Goal: Communication & Community: Connect with others

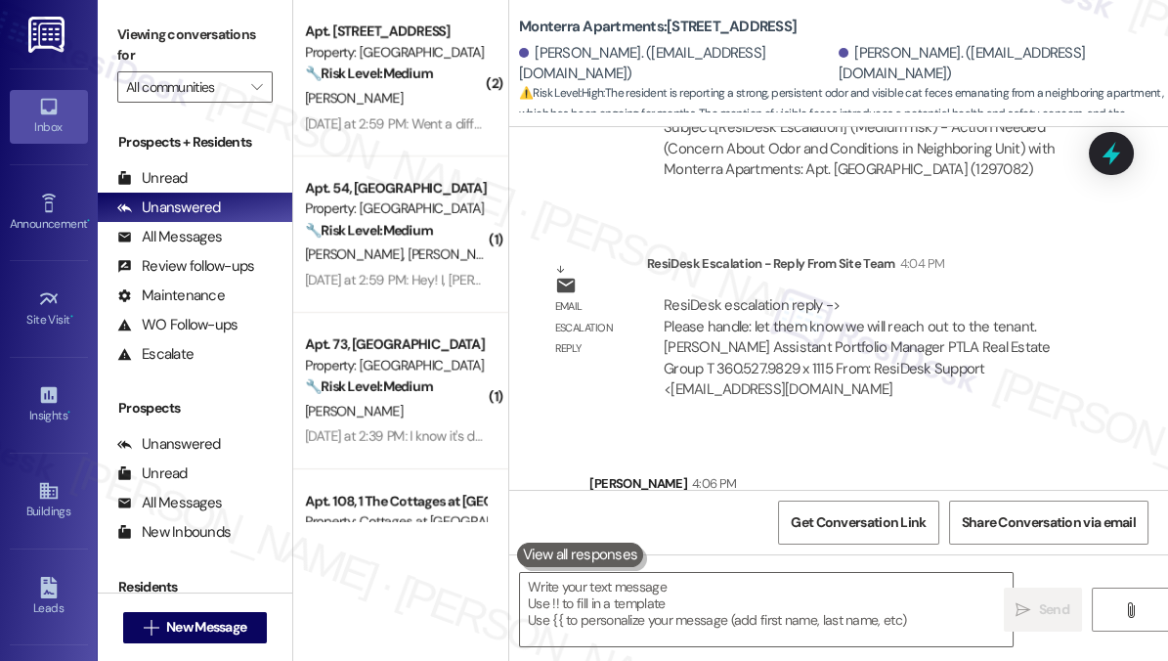
scroll to position [9373, 0]
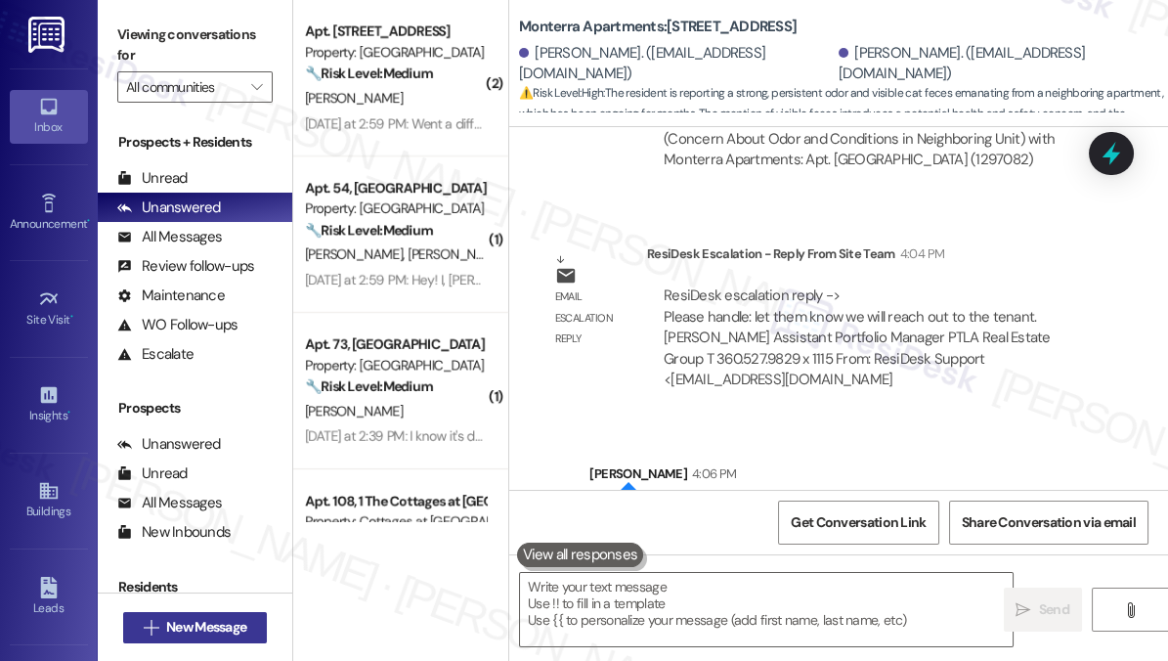
click at [170, 623] on span "New Message" at bounding box center [206, 627] width 80 height 21
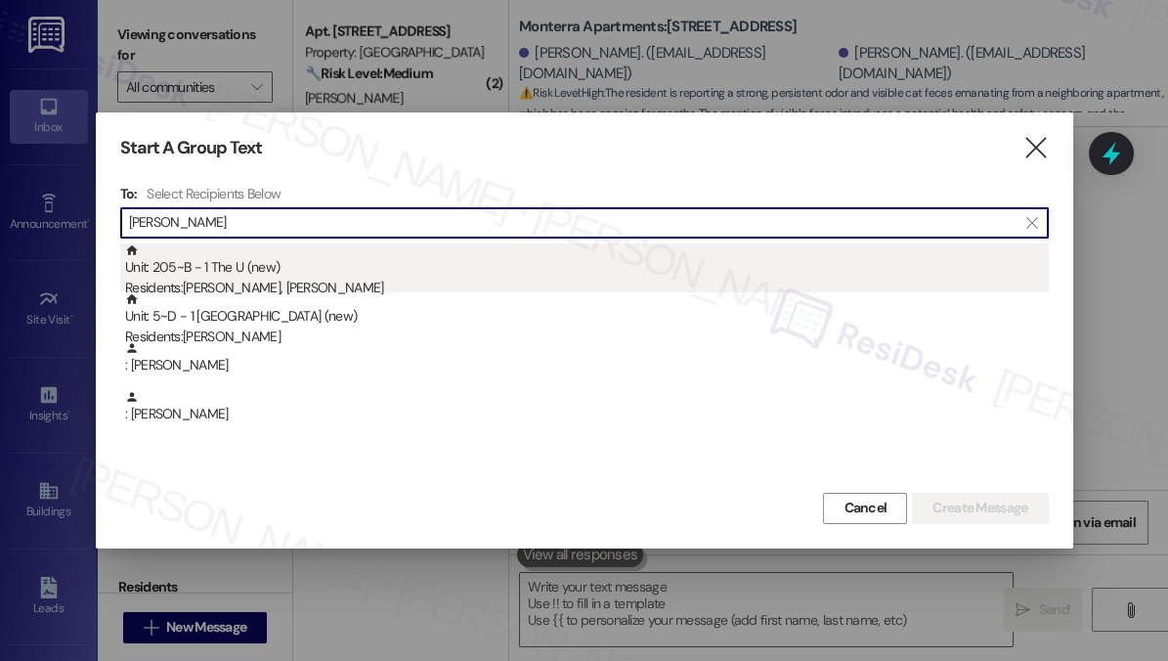
type input "[PERSON_NAME]"
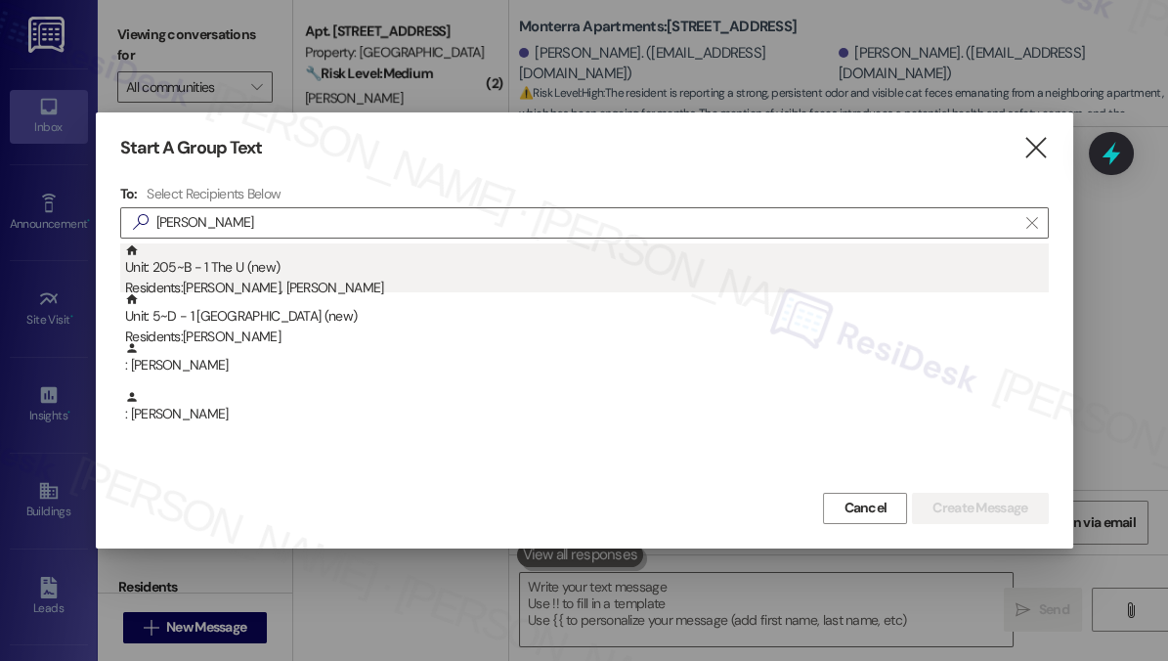
click at [311, 285] on div "Residents: [PERSON_NAME], [PERSON_NAME]" at bounding box center [586, 287] width 923 height 21
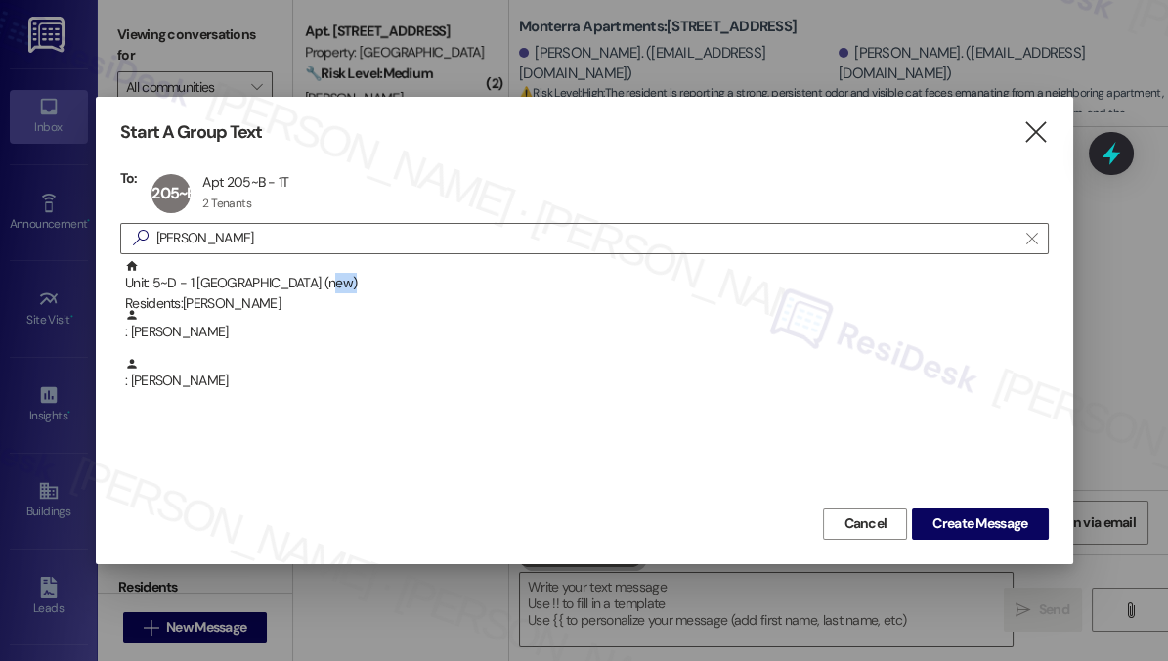
click at [311, 285] on div "Unit: 5~D - 1 [GEOGRAPHIC_DATA] (new) Residents: [PERSON_NAME]" at bounding box center [586, 287] width 923 height 56
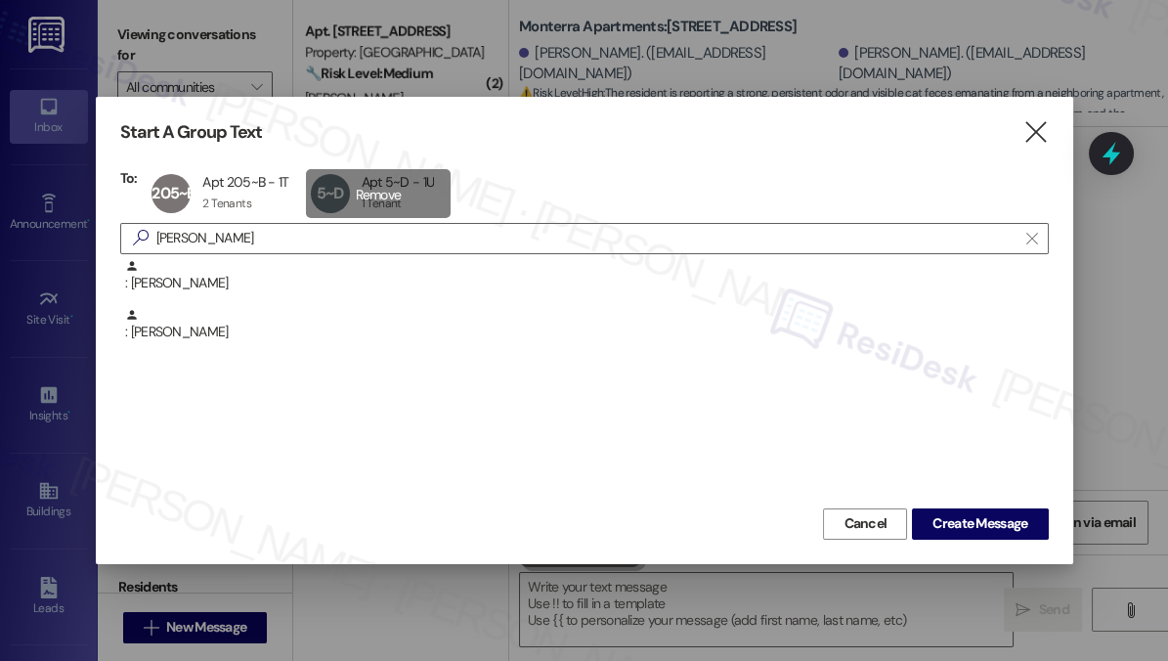
click at [375, 187] on div "5~D Apt 5~D - 1U Apt 5~D - 1U 1 Tenant 1 Tenant click to remove" at bounding box center [379, 193] width 146 height 49
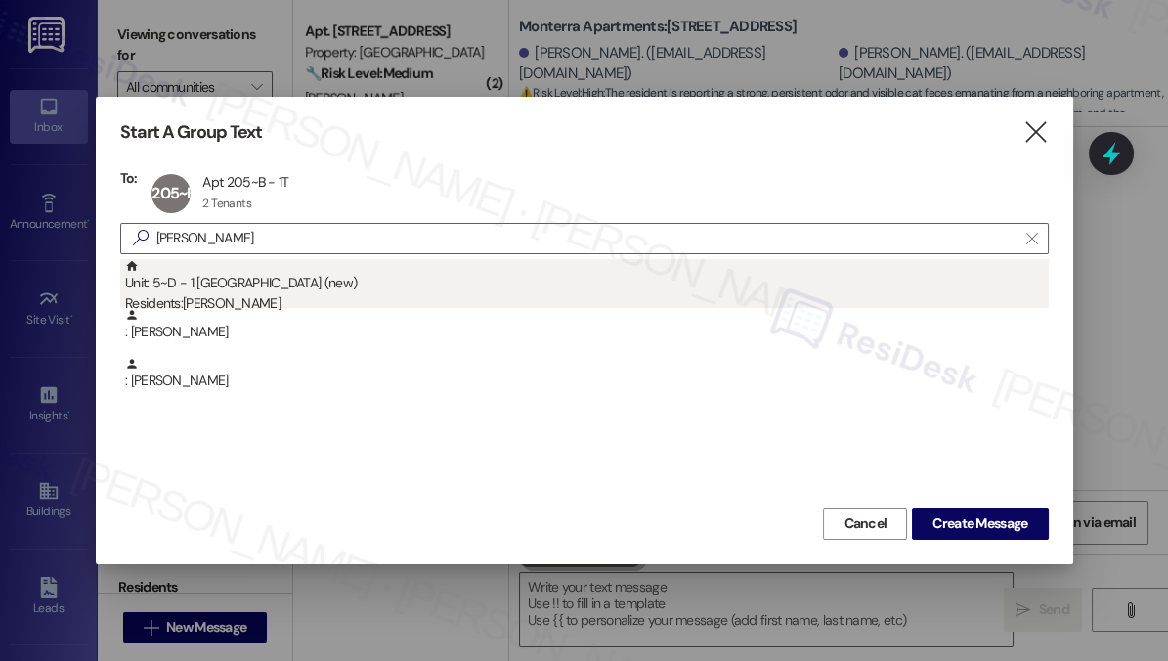
click at [243, 291] on div "Unit: 5~D - 1 [GEOGRAPHIC_DATA] (new) Residents: [PERSON_NAME]" at bounding box center [586, 287] width 923 height 56
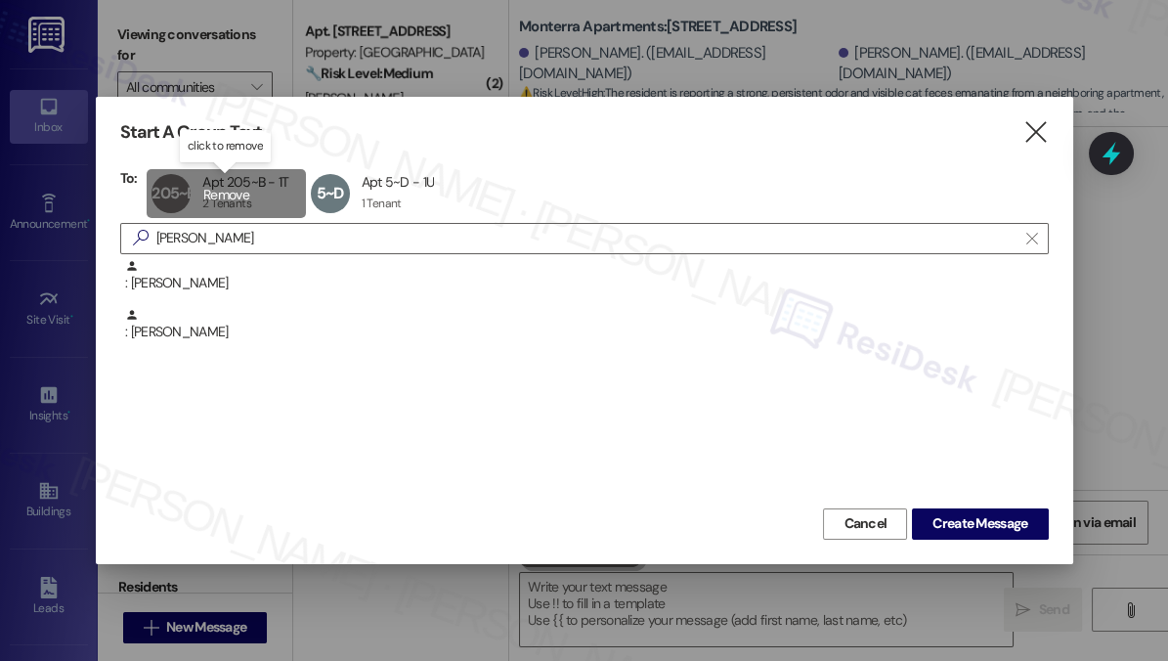
click at [235, 194] on div "205~B Apt 205~B - 1T Apt 205~B - 1T 2 Tenants 2 Tenants click to remove" at bounding box center [226, 193] width 158 height 49
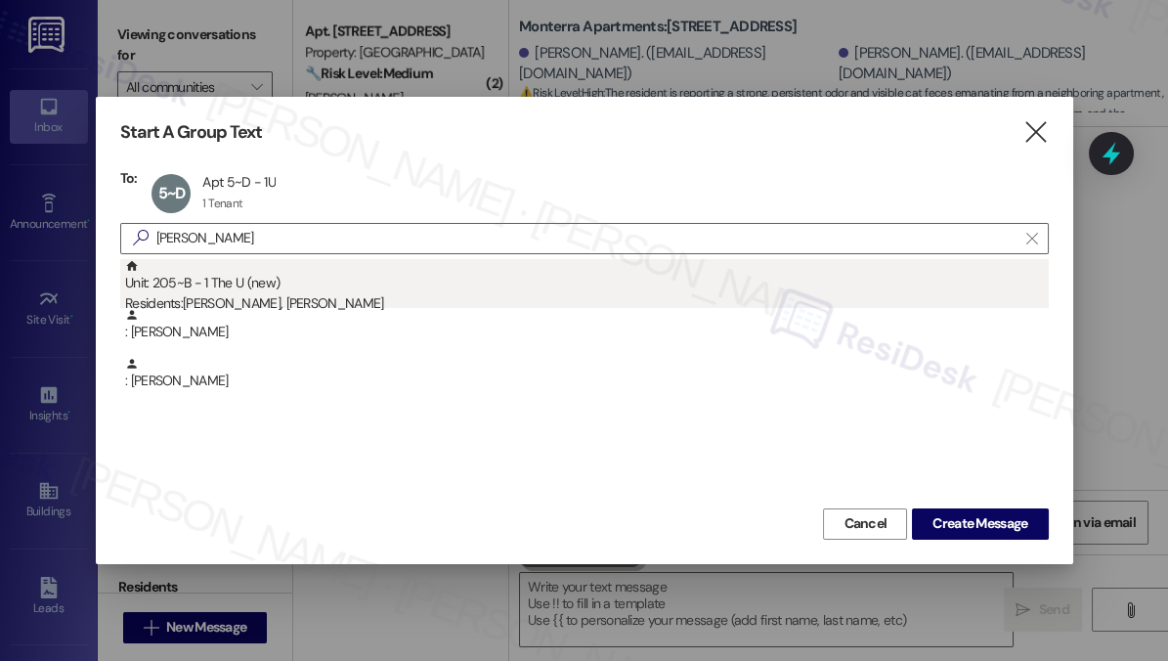
click at [428, 289] on div "Unit: 205~B - 1 The U (new) Residents: [PERSON_NAME], [PERSON_NAME]" at bounding box center [586, 287] width 923 height 56
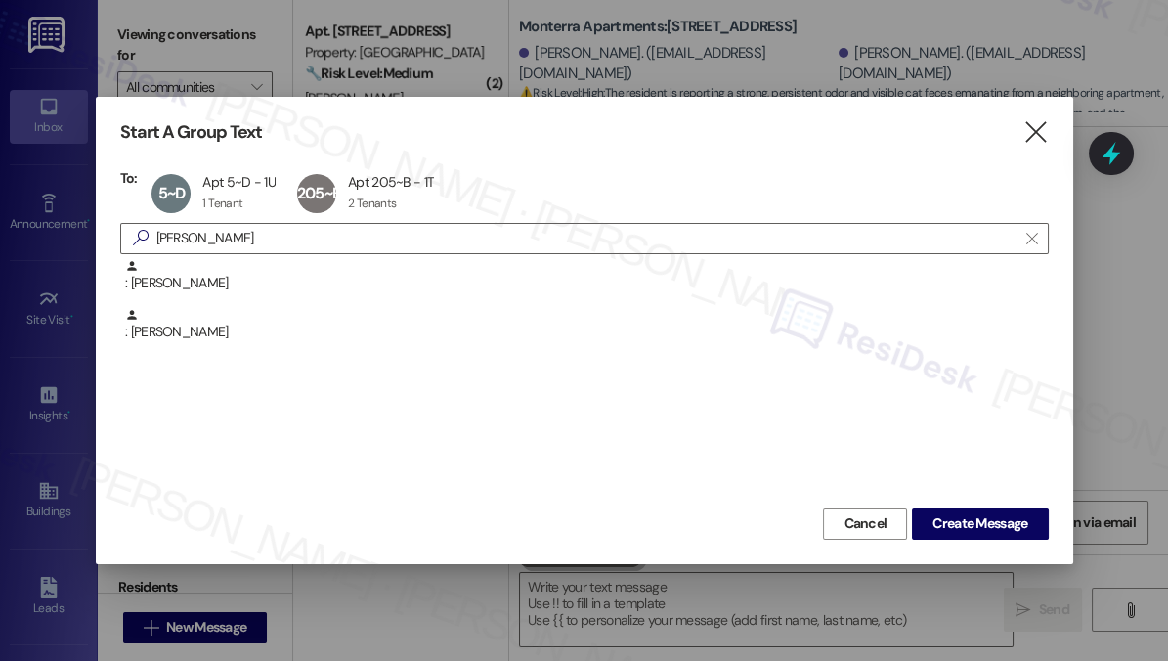
click at [836, 526] on button "Cancel" at bounding box center [865, 523] width 84 height 31
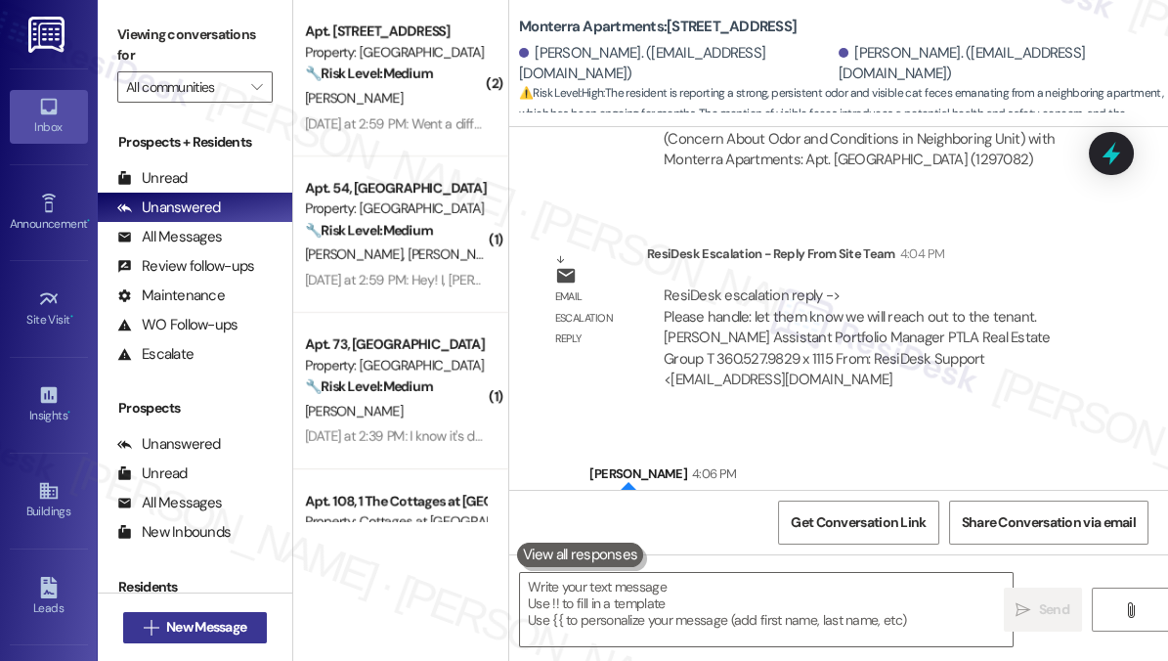
click at [175, 629] on span "New Message" at bounding box center [206, 627] width 80 height 21
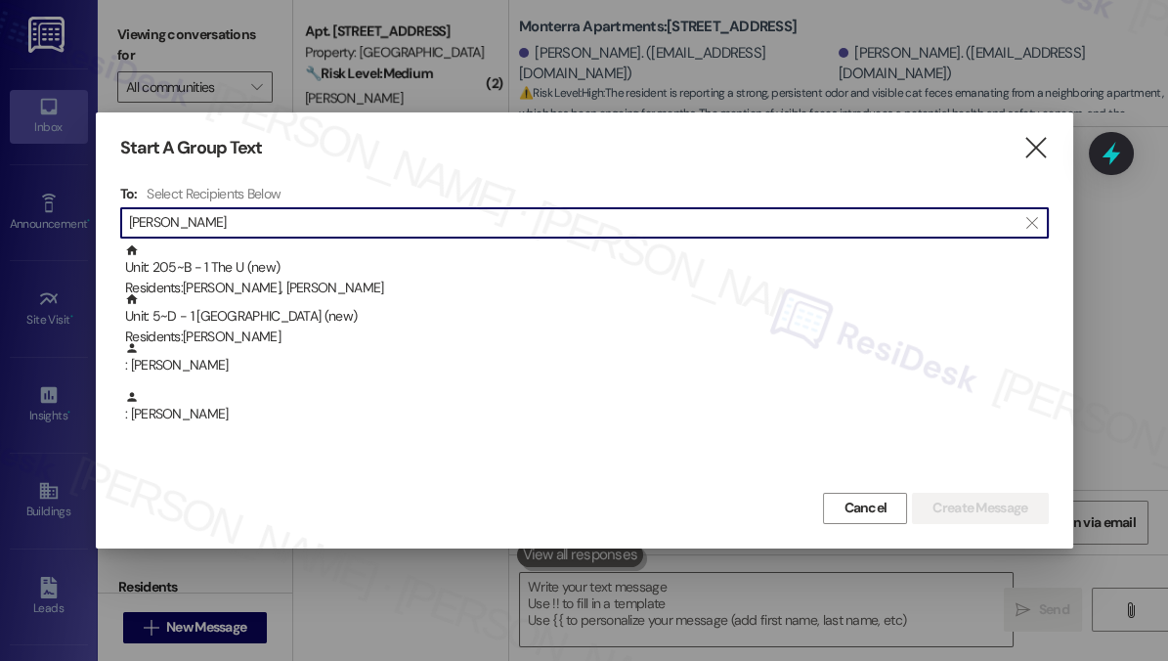
type input "[PERSON_NAME]"
click at [1060, 34] on div at bounding box center [584, 330] width 1168 height 661
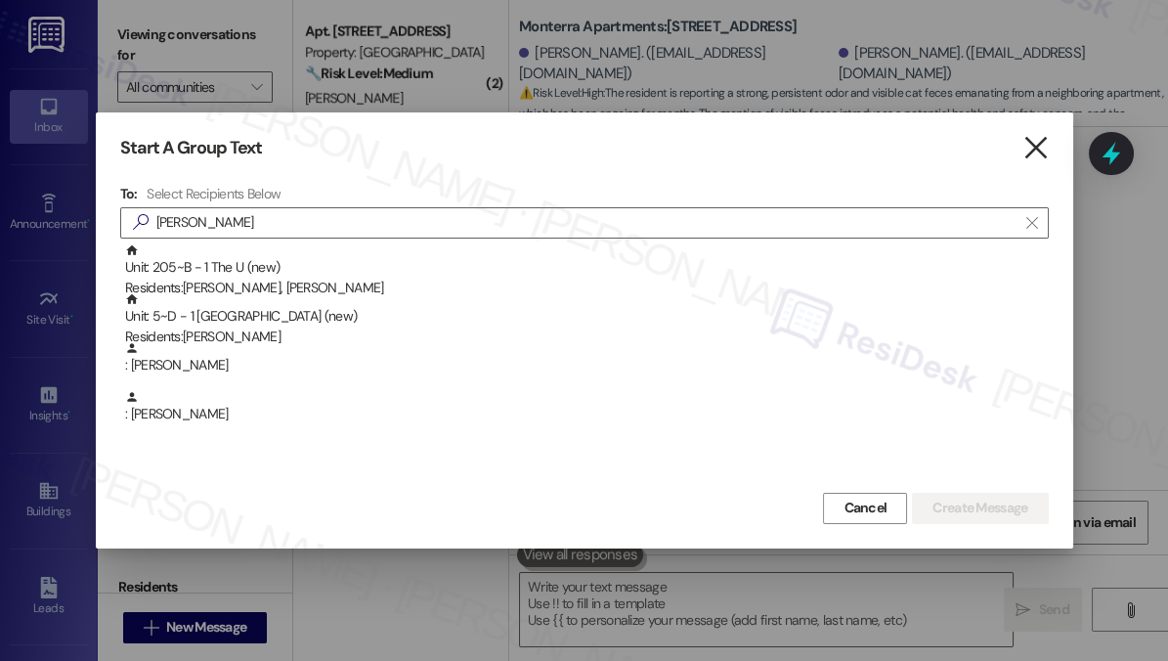
click at [1042, 149] on icon "" at bounding box center [1035, 148] width 26 height 21
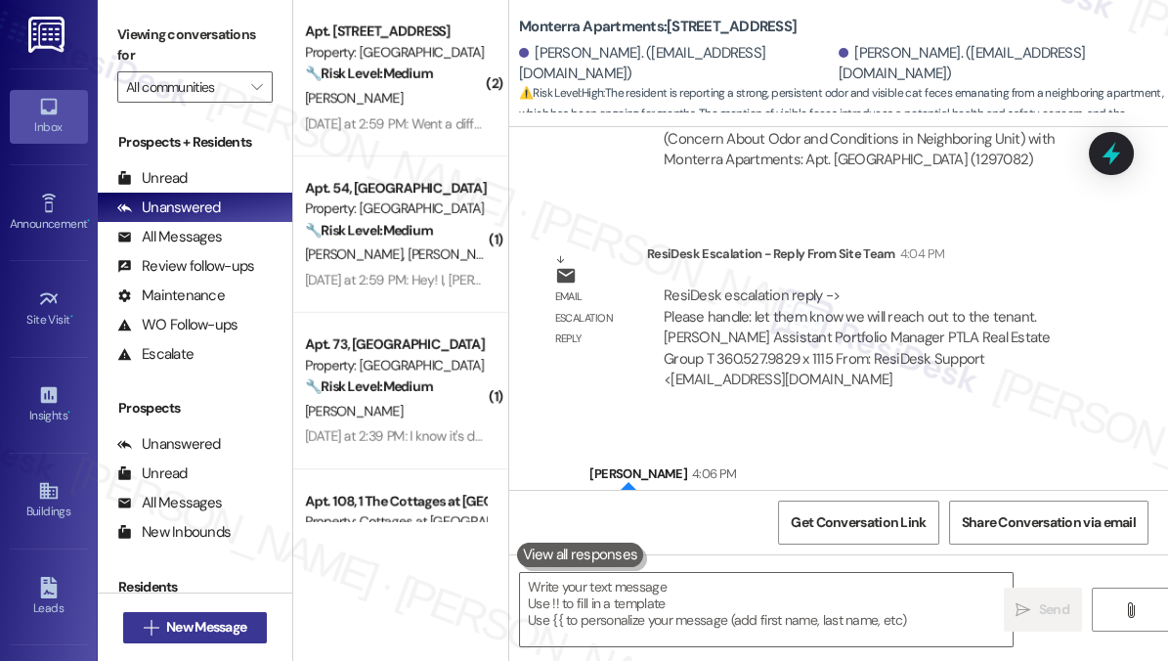
click at [190, 624] on span "New Message" at bounding box center [206, 627] width 80 height 21
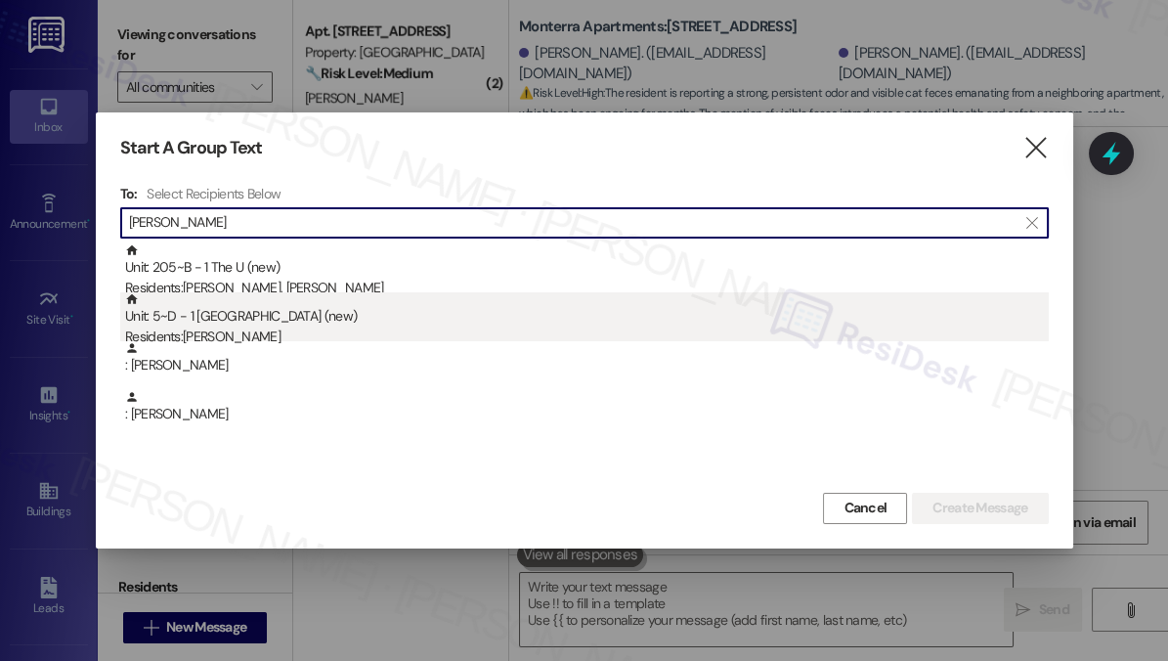
type input "[PERSON_NAME]"
click at [242, 317] on div "Unit: 5~D - 1 [GEOGRAPHIC_DATA] (new) Residents: [PERSON_NAME]" at bounding box center [586, 320] width 923 height 56
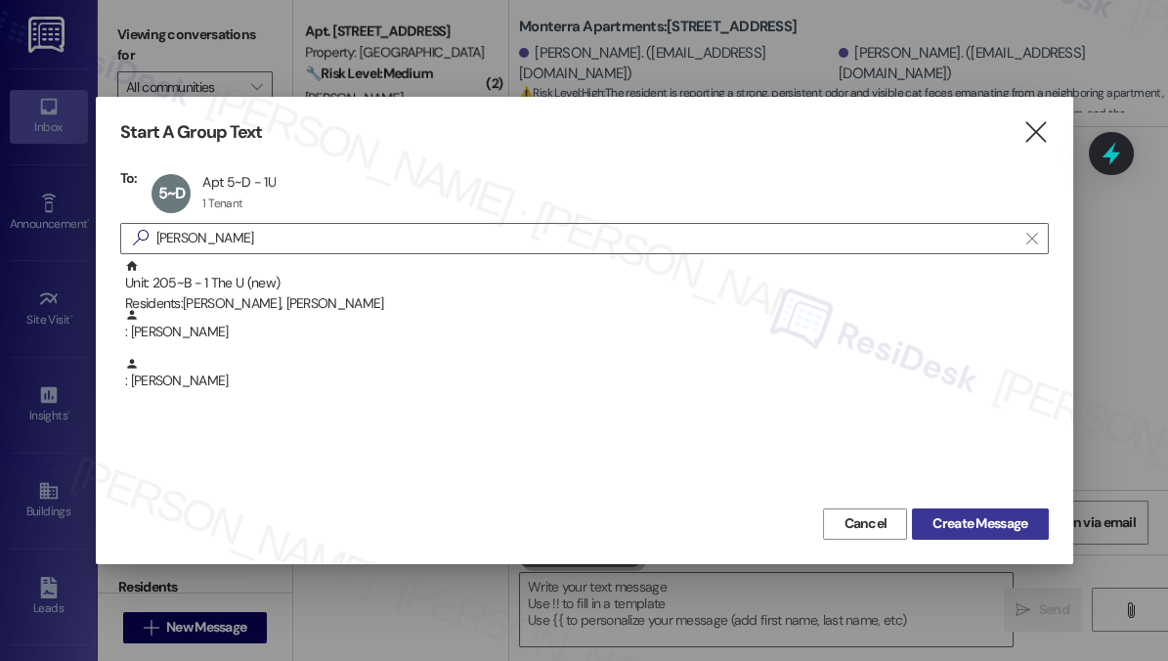
click at [955, 513] on span "Create Message" at bounding box center [979, 523] width 95 height 21
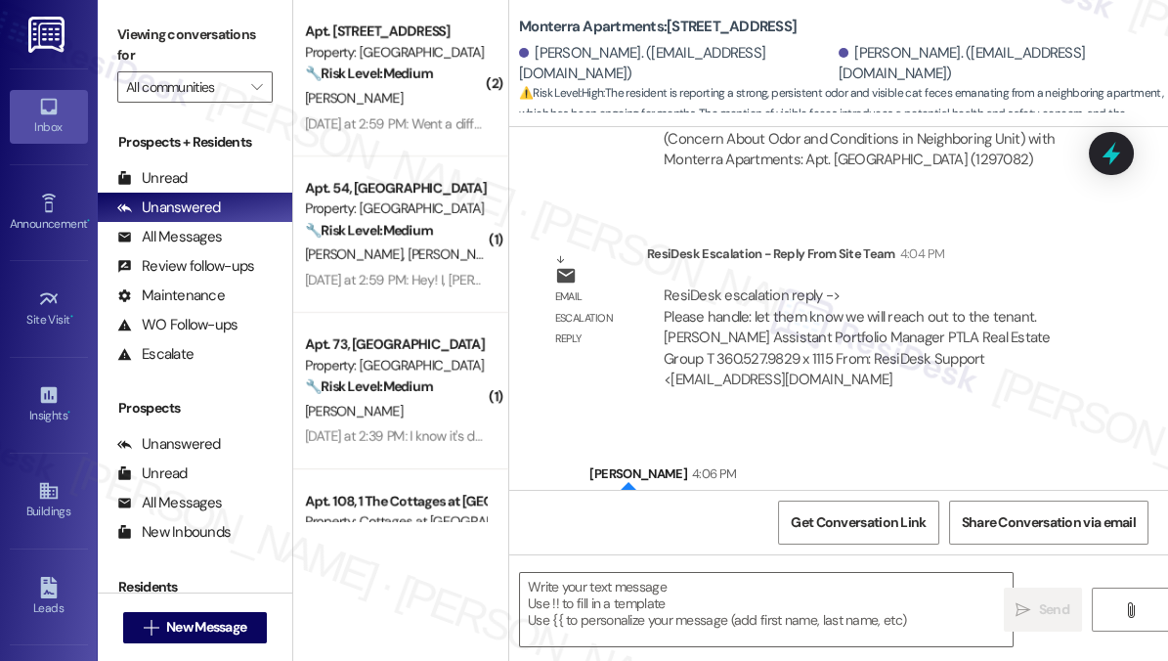
type textarea "Fetching suggested responses. Please feel free to read through the conversation…"
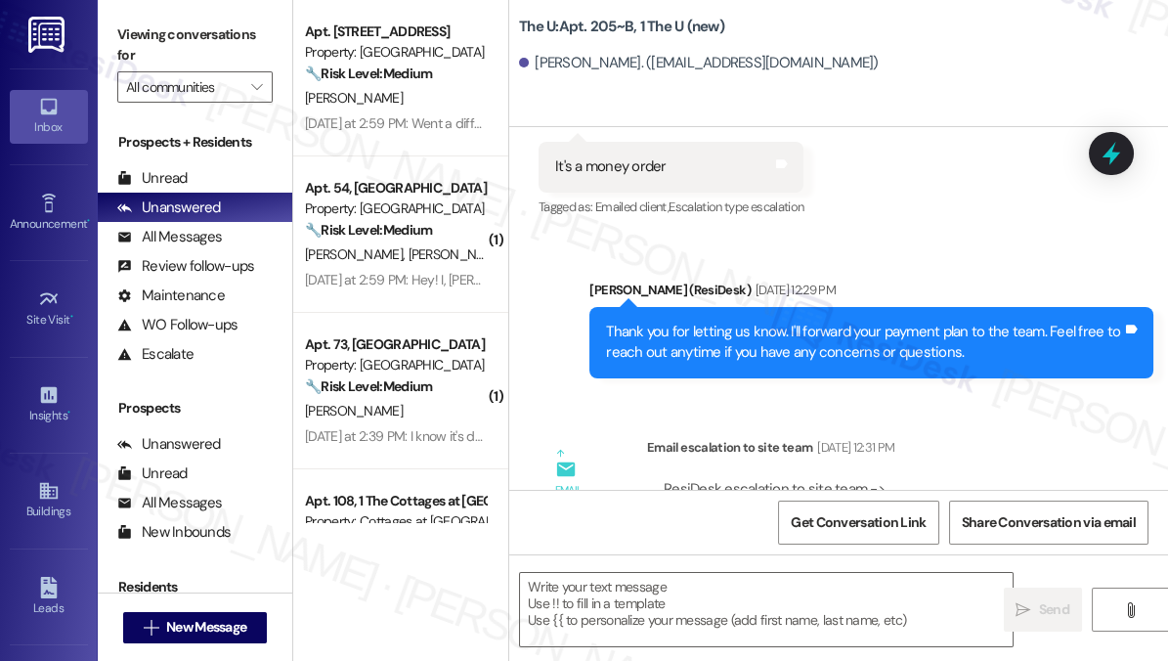
scroll to position [4174, 0]
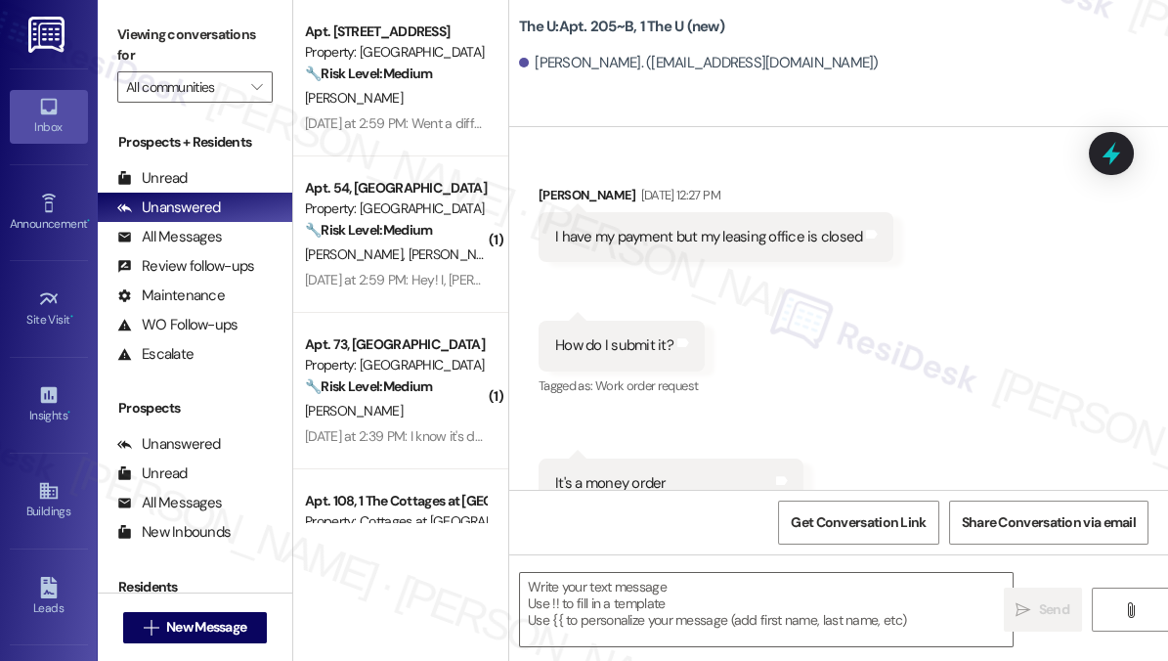
drag, startPoint x: 1032, startPoint y: 66, endPoint x: 835, endPoint y: 31, distance: 199.5
click at [1032, 66] on div "[PERSON_NAME]. ([EMAIL_ADDRESS][DOMAIN_NAME])" at bounding box center [843, 63] width 649 height 39
